Goal: Answer question/provide support

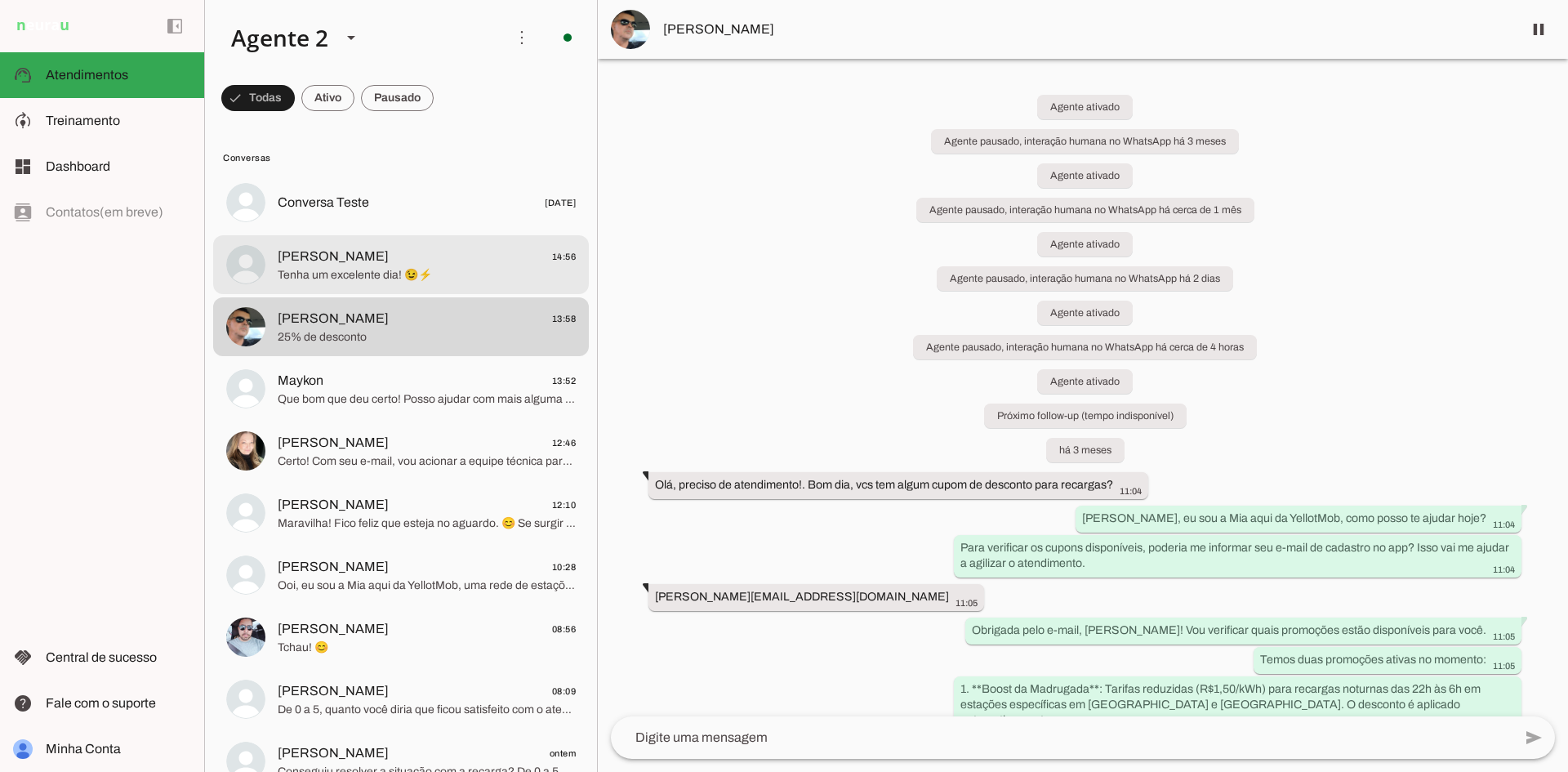
click at [432, 245] on div at bounding box center [426, 264] width 298 height 40
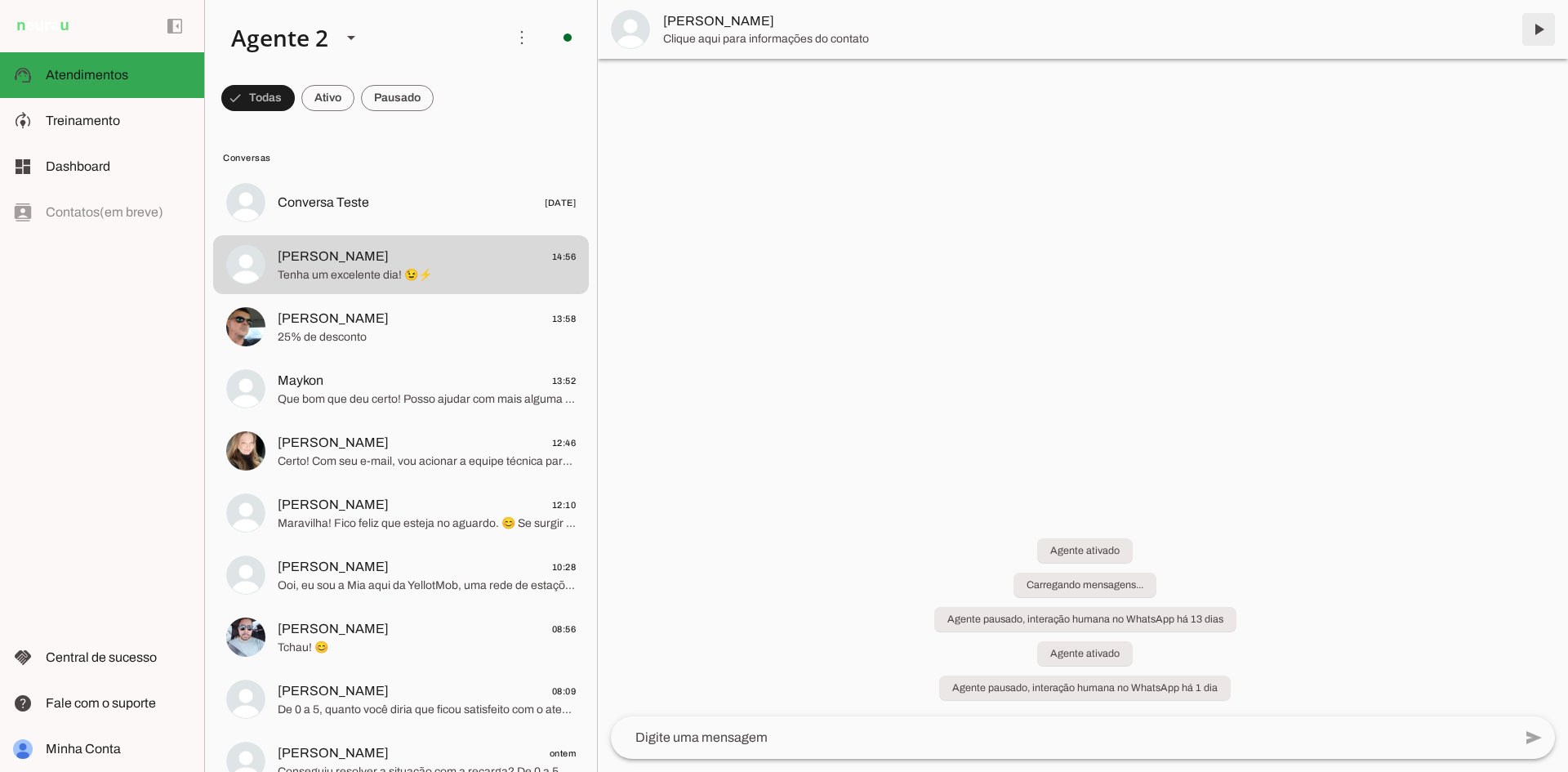
click at [1534, 25] on span at bounding box center [1539, 29] width 39 height 39
